Goal: Find specific page/section: Find specific page/section

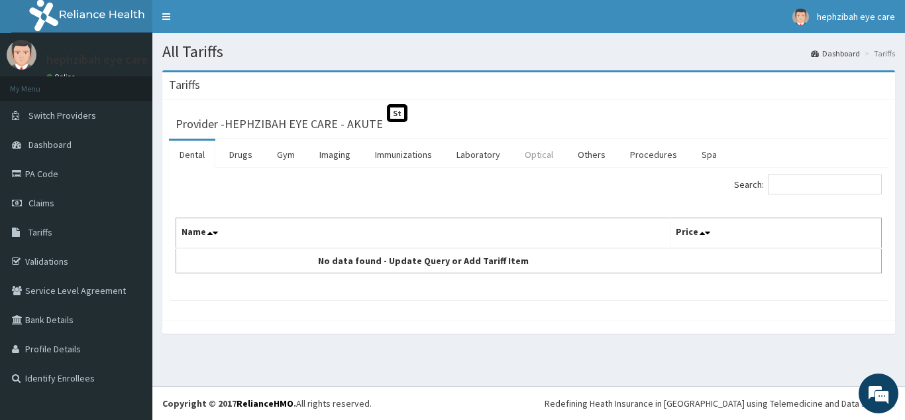
click at [546, 158] on link "Optical" at bounding box center [539, 154] width 50 height 28
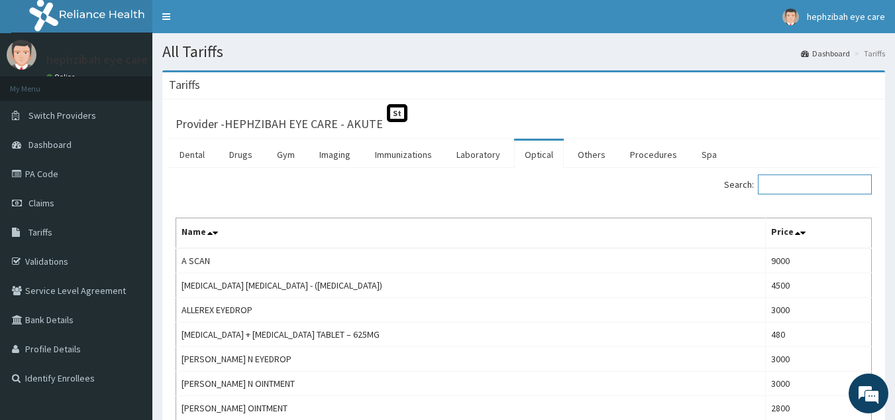
click at [793, 182] on input "Search:" at bounding box center [815, 184] width 114 height 20
type input "E"
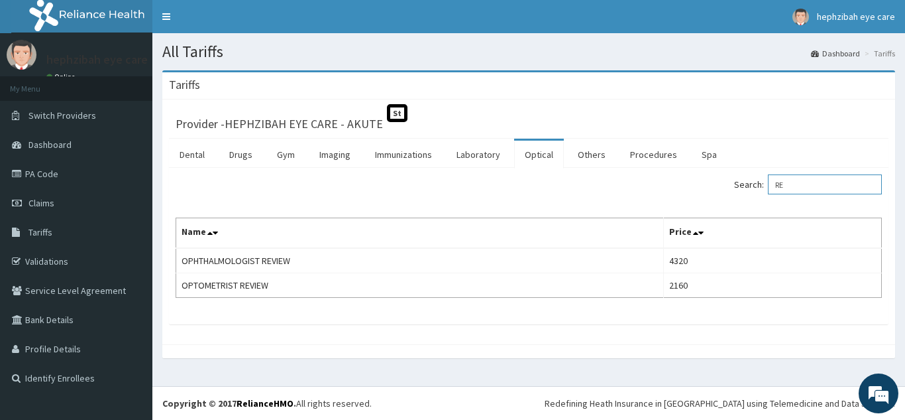
type input "R"
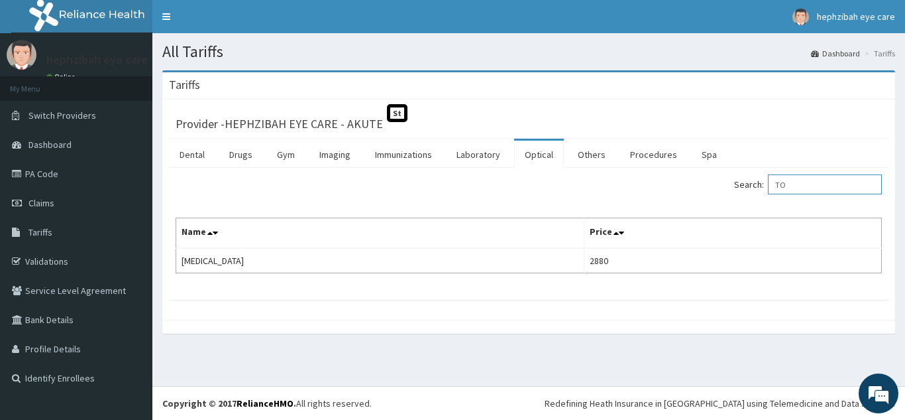
type input "T"
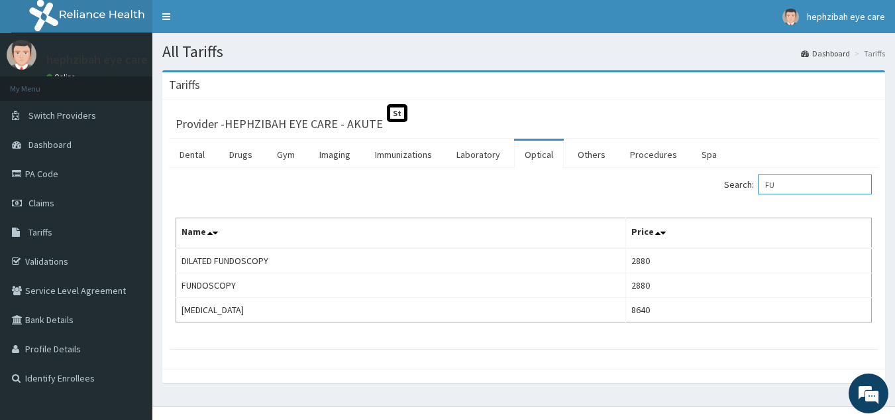
type input "F"
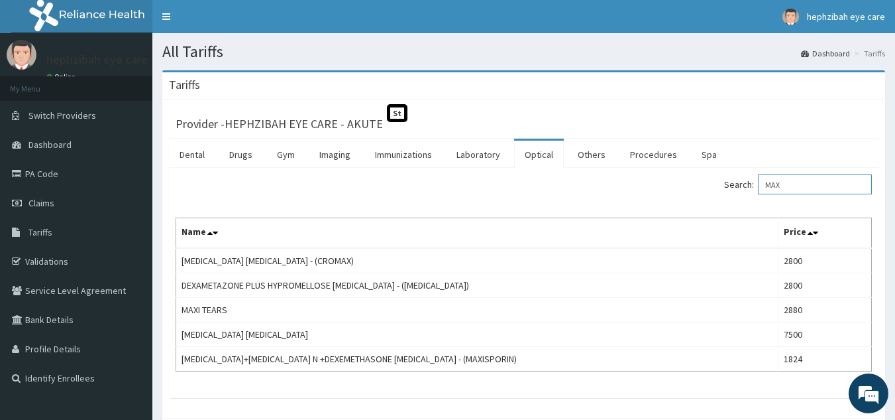
type input "MAX"
click at [62, 266] on link "Validations" at bounding box center [76, 261] width 152 height 29
